Goal: Transaction & Acquisition: Obtain resource

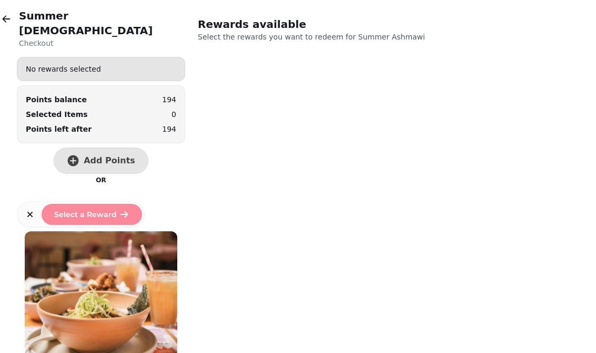
click at [21, 15] on h2 "Summer Ashmawi" at bounding box center [102, 22] width 166 height 29
click at [9, 19] on icon "button" at bounding box center [7, 18] width 8 height 7
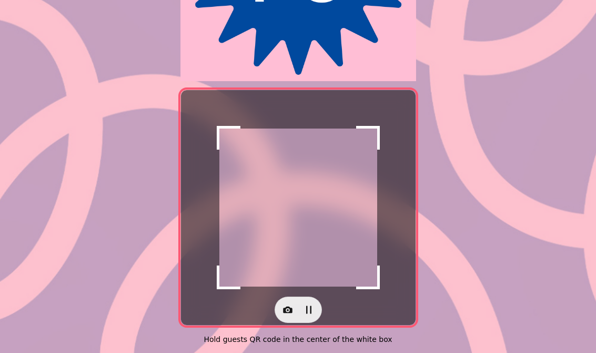
scroll to position [199, 0]
click at [277, 305] on button "button" at bounding box center [287, 309] width 21 height 21
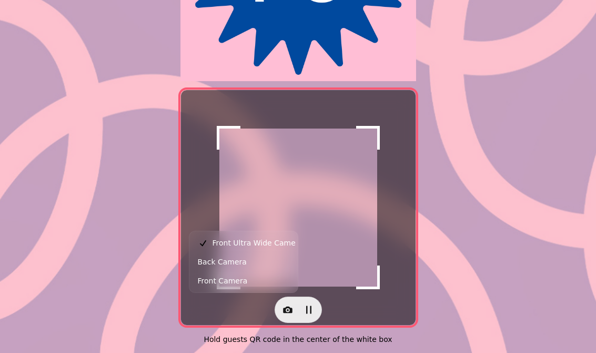
click at [263, 261] on button "Back Camera" at bounding box center [244, 261] width 104 height 19
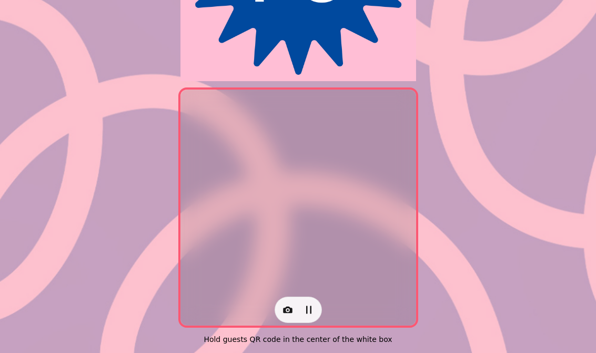
click at [280, 303] on button "button" at bounding box center [287, 309] width 21 height 21
click at [248, 269] on button "Back Camera" at bounding box center [244, 261] width 104 height 19
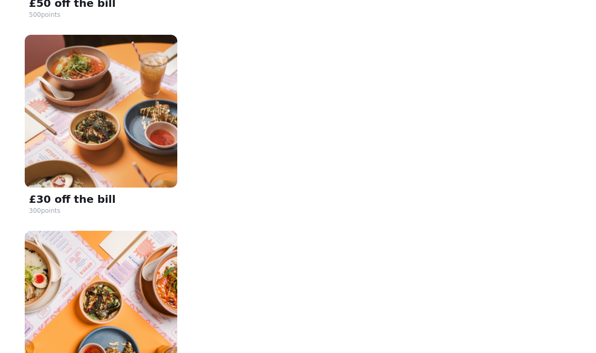
scroll to position [387, 0]
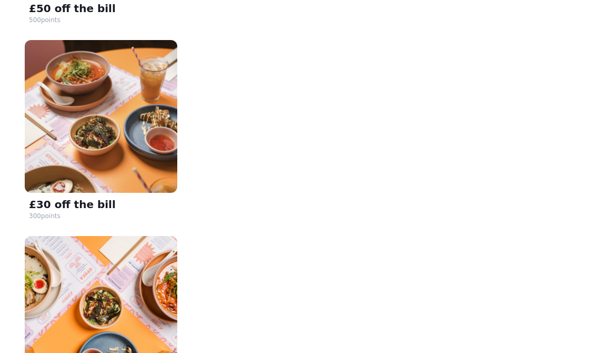
click at [123, 163] on img at bounding box center [101, 116] width 153 height 153
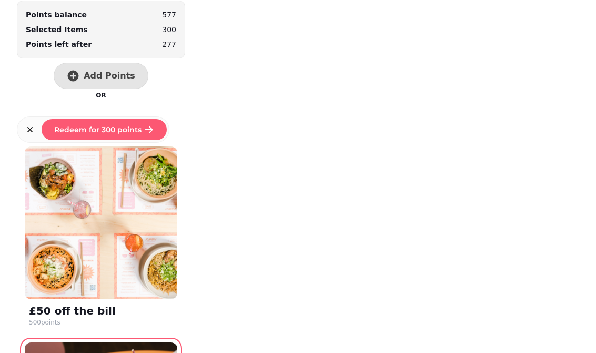
scroll to position [83, 0]
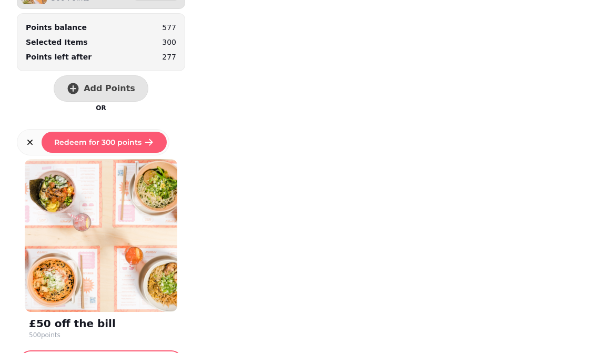
click at [128, 138] on span "Redeem for 300 points" at bounding box center [97, 141] width 87 height 7
